Goal: Information Seeking & Learning: Understand process/instructions

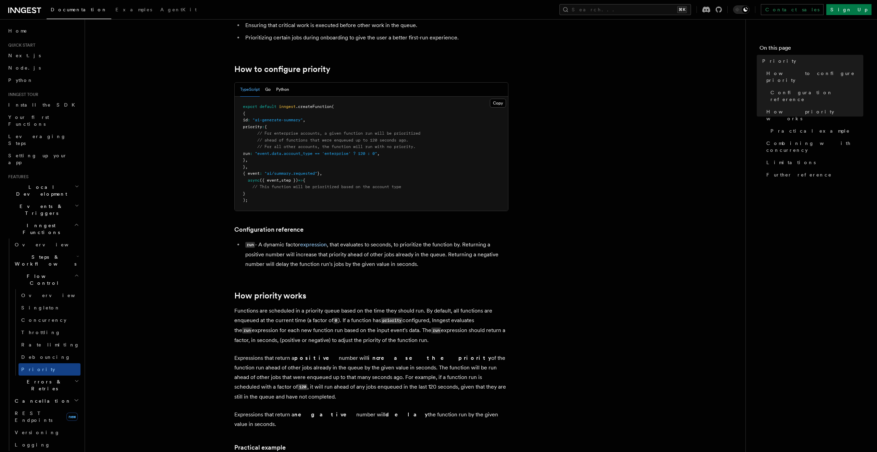
scroll to position [96, 0]
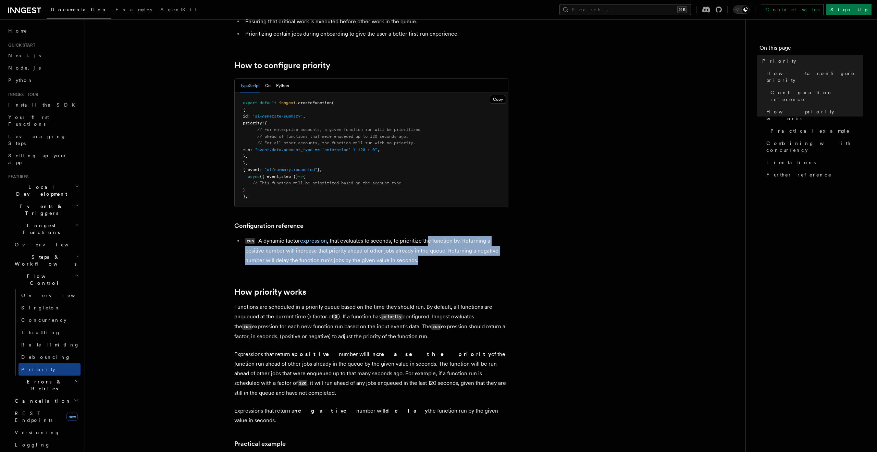
drag, startPoint x: 430, startPoint y: 254, endPoint x: 432, endPoint y: 236, distance: 17.9
click at [431, 237] on li "run - A dynamic factor expression , that evaluates to seconds, to prioritize th…" at bounding box center [375, 250] width 265 height 29
click at [433, 236] on li "run - A dynamic factor expression , that evaluates to seconds, to prioritize th…" at bounding box center [375, 250] width 265 height 29
drag, startPoint x: 384, startPoint y: 227, endPoint x: 436, endPoint y: 257, distance: 59.7
click at [435, 257] on article "Features Inngest Functions Flow Control Priority Priority allows you to dynamic…" at bounding box center [415, 457] width 639 height 1045
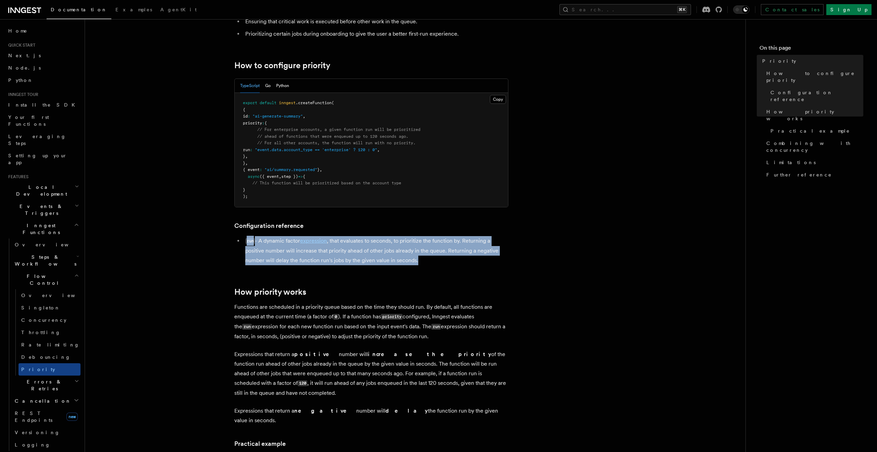
click at [436, 257] on li "run - A dynamic factor expression , that evaluates to seconds, to prioritize th…" at bounding box center [375, 250] width 265 height 29
drag, startPoint x: 414, startPoint y: 254, endPoint x: 397, endPoint y: 230, distance: 28.5
click at [397, 230] on article "Features Inngest Functions Flow Control Priority Priority allows you to dynamic…" at bounding box center [415, 457] width 639 height 1045
click at [398, 230] on article "Features Inngest Functions Flow Control Priority Priority allows you to dynamic…" at bounding box center [415, 457] width 639 height 1045
drag, startPoint x: 330, startPoint y: 230, endPoint x: 427, endPoint y: 265, distance: 103.3
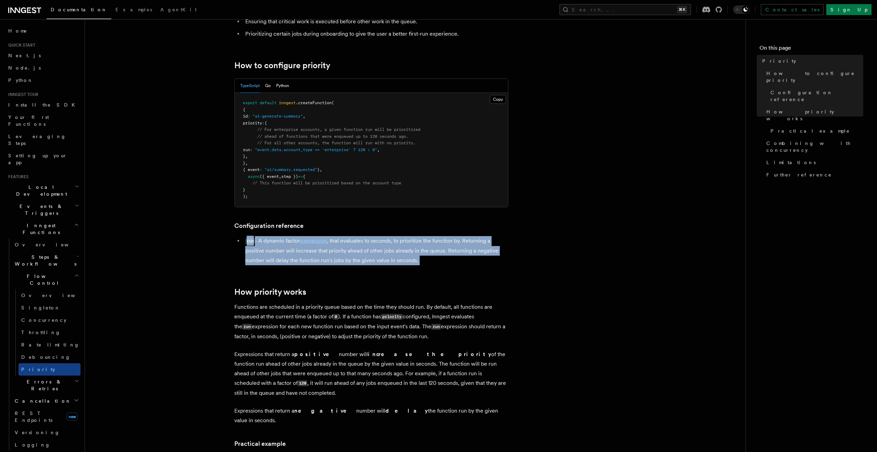
click at [427, 265] on article "Features Inngest Functions Flow Control Priority Priority allows you to dynamic…" at bounding box center [415, 457] width 639 height 1045
click at [436, 262] on li "run - A dynamic factor expression , that evaluates to seconds, to prioritize th…" at bounding box center [375, 250] width 265 height 29
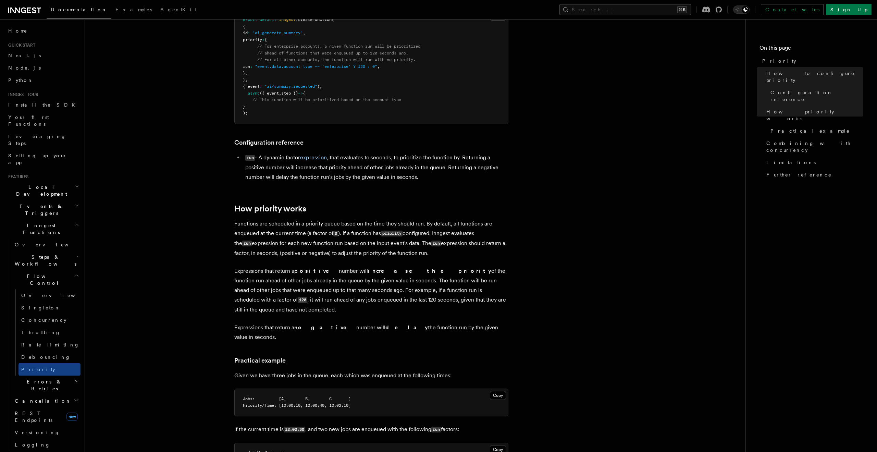
scroll to position [180, 0]
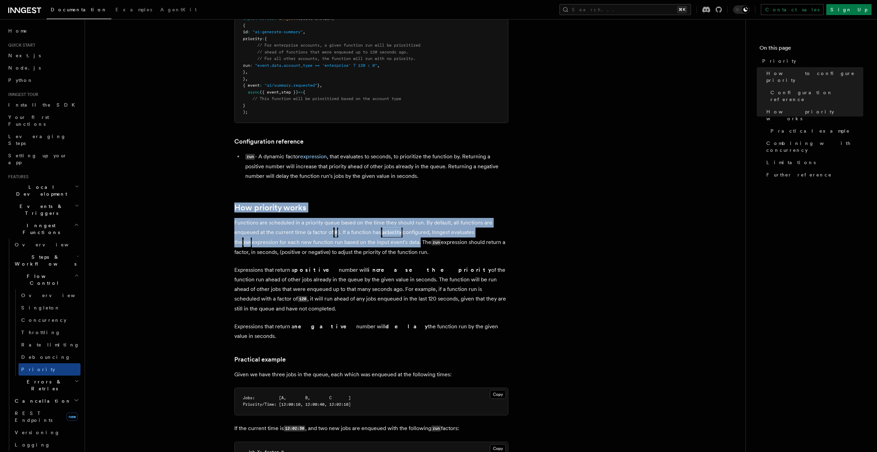
drag, startPoint x: 244, startPoint y: 187, endPoint x: 422, endPoint y: 240, distance: 185.7
click at [415, 239] on article "Features Inngest Functions Flow Control Priority Priority allows you to dynamic…" at bounding box center [415, 372] width 639 height 1045
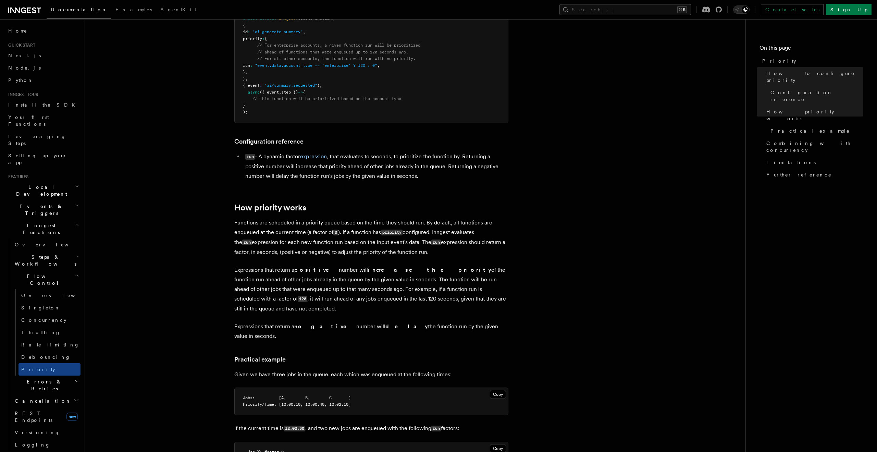
click at [433, 244] on p "Functions are scheduled in a priority queue based on the time they should run. …" at bounding box center [371, 237] width 274 height 39
drag, startPoint x: 443, startPoint y: 248, endPoint x: 418, endPoint y: 190, distance: 63.2
click at [418, 190] on article "Features Inngest Functions Flow Control Priority Priority allows you to dynamic…" at bounding box center [415, 372] width 639 height 1045
click at [423, 252] on p "Functions are scheduled in a priority queue based on the time they should run. …" at bounding box center [371, 237] width 274 height 39
drag, startPoint x: 420, startPoint y: 252, endPoint x: 418, endPoint y: 233, distance: 19.0
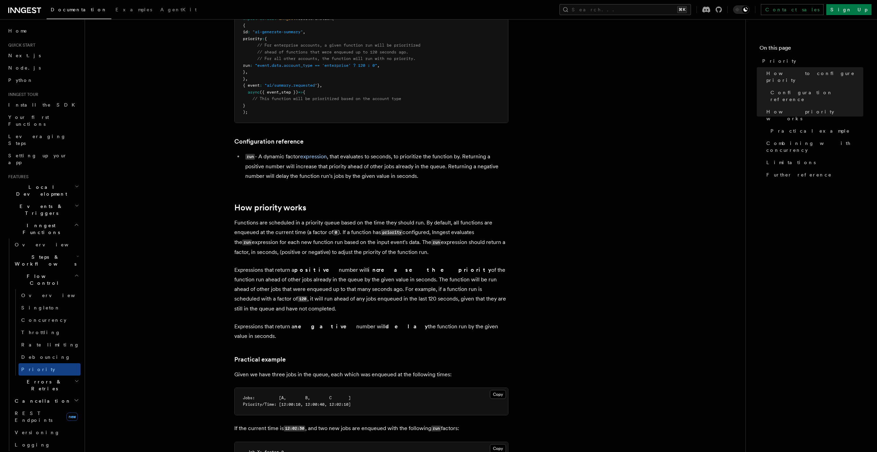
click at [418, 233] on p "Functions are scheduled in a priority queue based on the time they should run. …" at bounding box center [371, 237] width 274 height 39
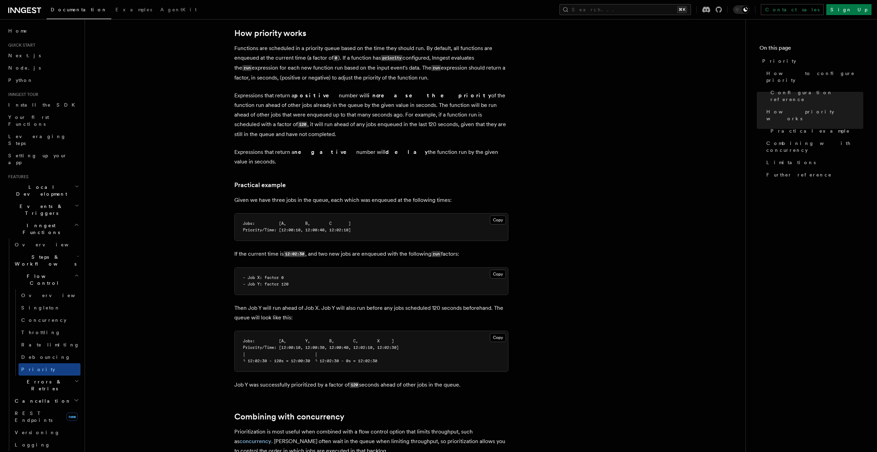
scroll to position [355, 0]
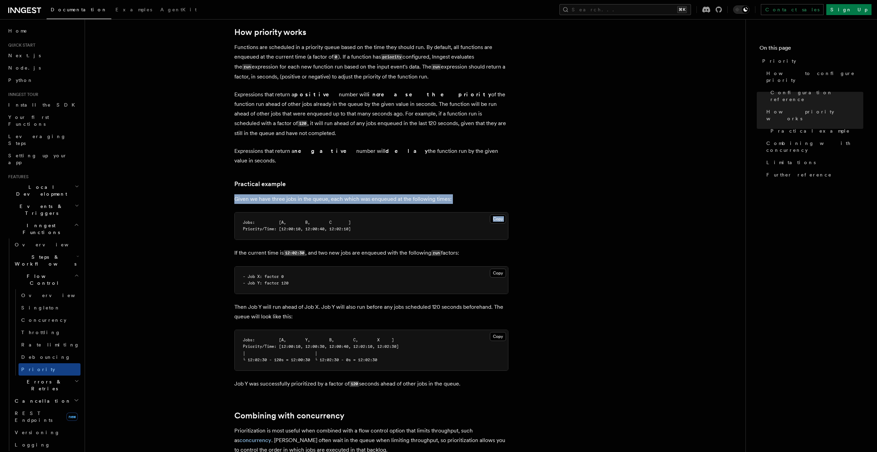
drag, startPoint x: 232, startPoint y: 178, endPoint x: 433, endPoint y: 194, distance: 201.7
click at [433, 194] on article "Features Inngest Functions Flow Control Priority Priority allows you to dynamic…" at bounding box center [415, 197] width 639 height 1045
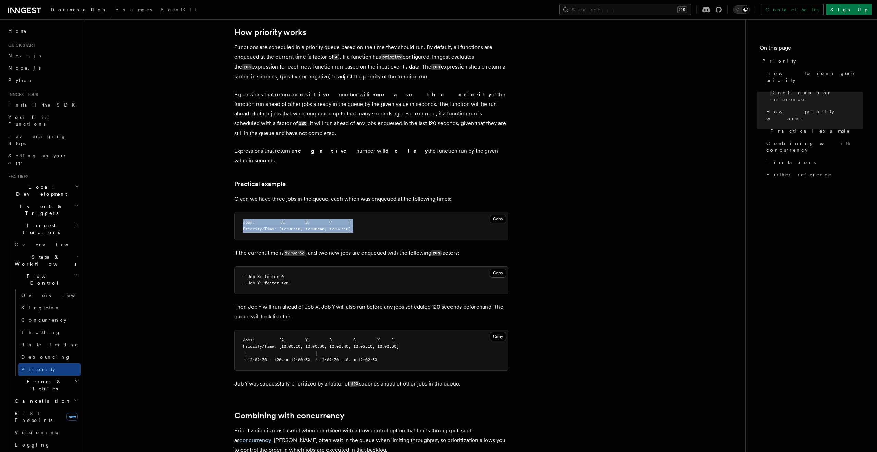
drag, startPoint x: 381, startPoint y: 229, endPoint x: 365, endPoint y: 205, distance: 28.8
click at [365, 205] on article "Features Inngest Functions Flow Control Priority Priority allows you to dynamic…" at bounding box center [415, 197] width 639 height 1045
click at [177, 235] on article "Features Inngest Functions Flow Control Priority Priority allows you to dynamic…" at bounding box center [415, 197] width 639 height 1045
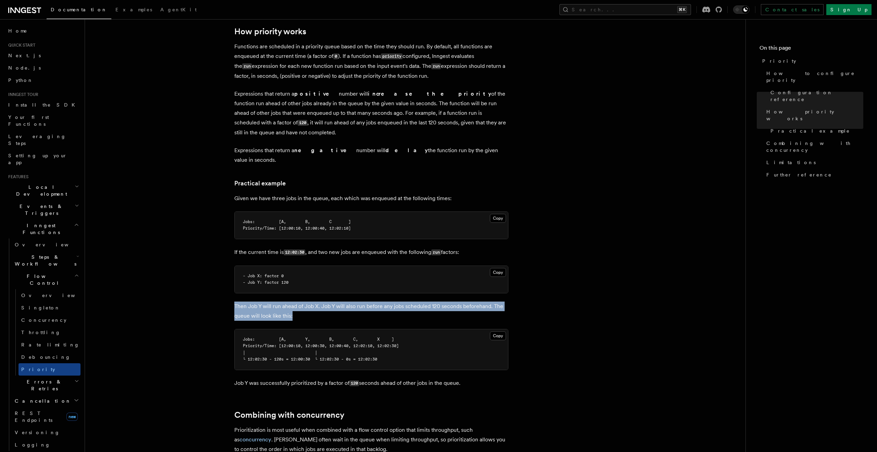
drag, startPoint x: 231, startPoint y: 284, endPoint x: 331, endPoint y: 304, distance: 102.0
click at [331, 304] on article "Features Inngest Functions Flow Control Priority Priority allows you to dynamic…" at bounding box center [415, 196] width 639 height 1045
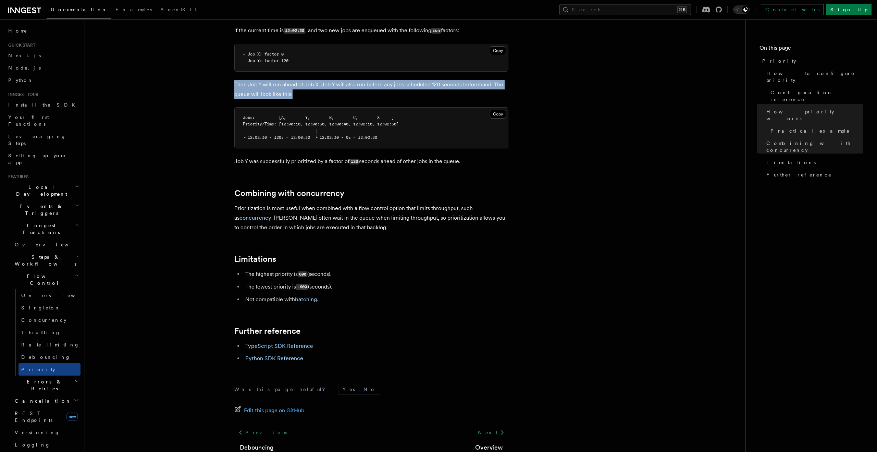
scroll to position [578, 0]
